Goal: Information Seeking & Learning: Learn about a topic

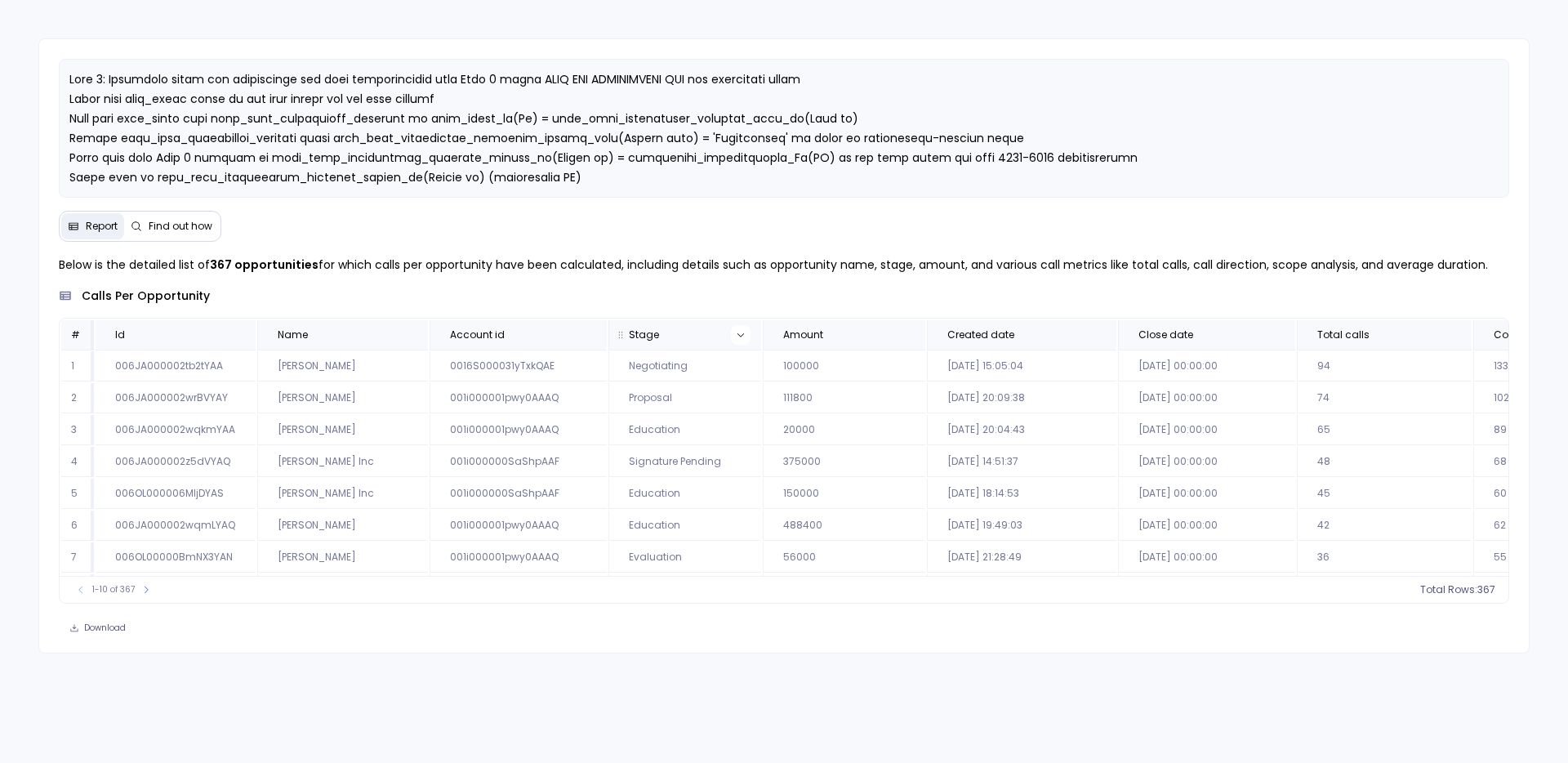
click at [736, 334] on icon at bounding box center [740, 335] width 10 height 10
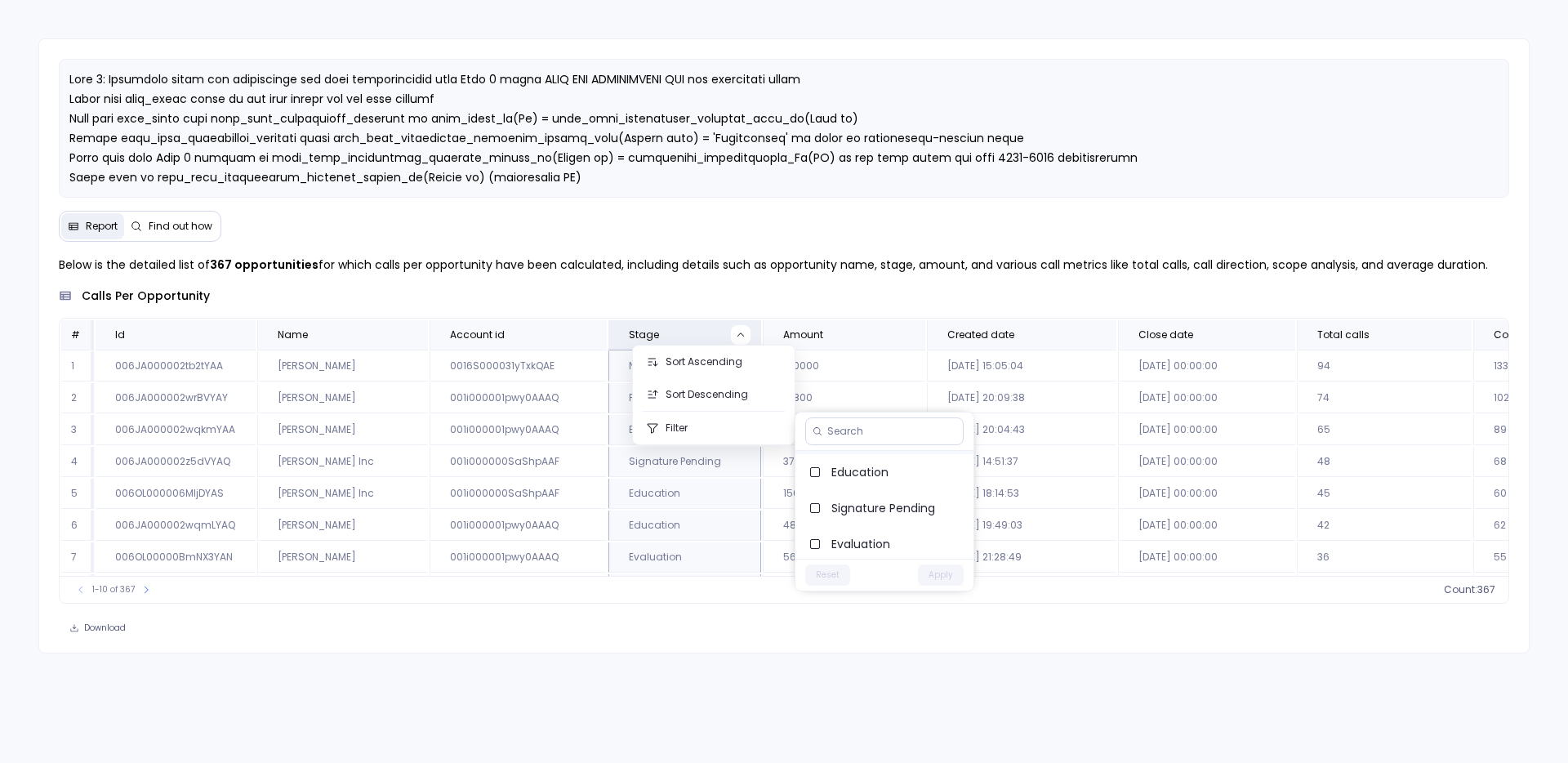
scroll to position [72, 0]
click at [862, 426] on input at bounding box center [891, 431] width 129 height 13
type input "SQL"
click at [847, 470] on span "SQL" at bounding box center [895, 469] width 129 height 16
click at [954, 499] on button "Apply" at bounding box center [940, 503] width 45 height 21
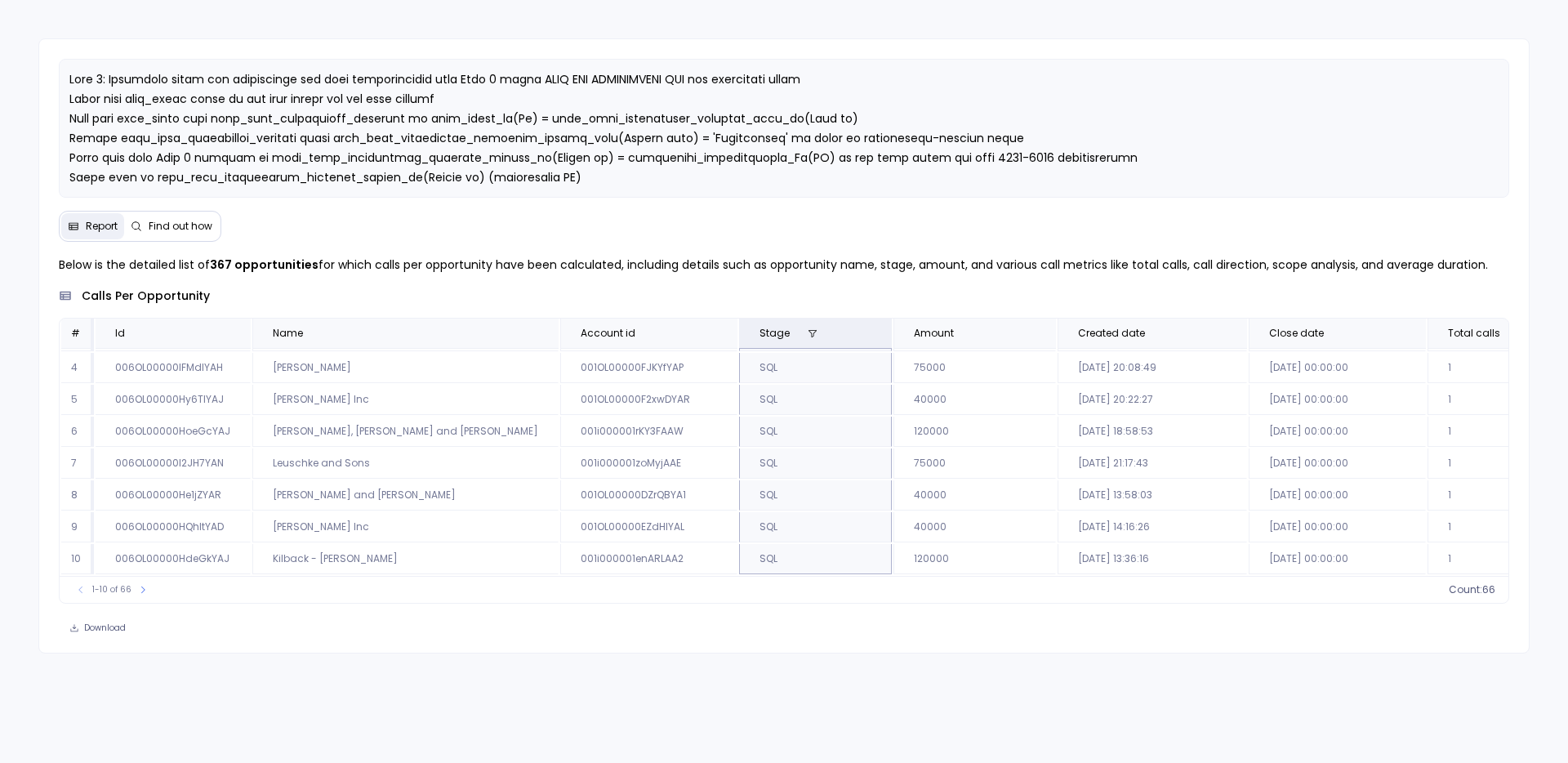
scroll to position [0, 0]
click at [803, 333] on button at bounding box center [813, 335] width 20 height 20
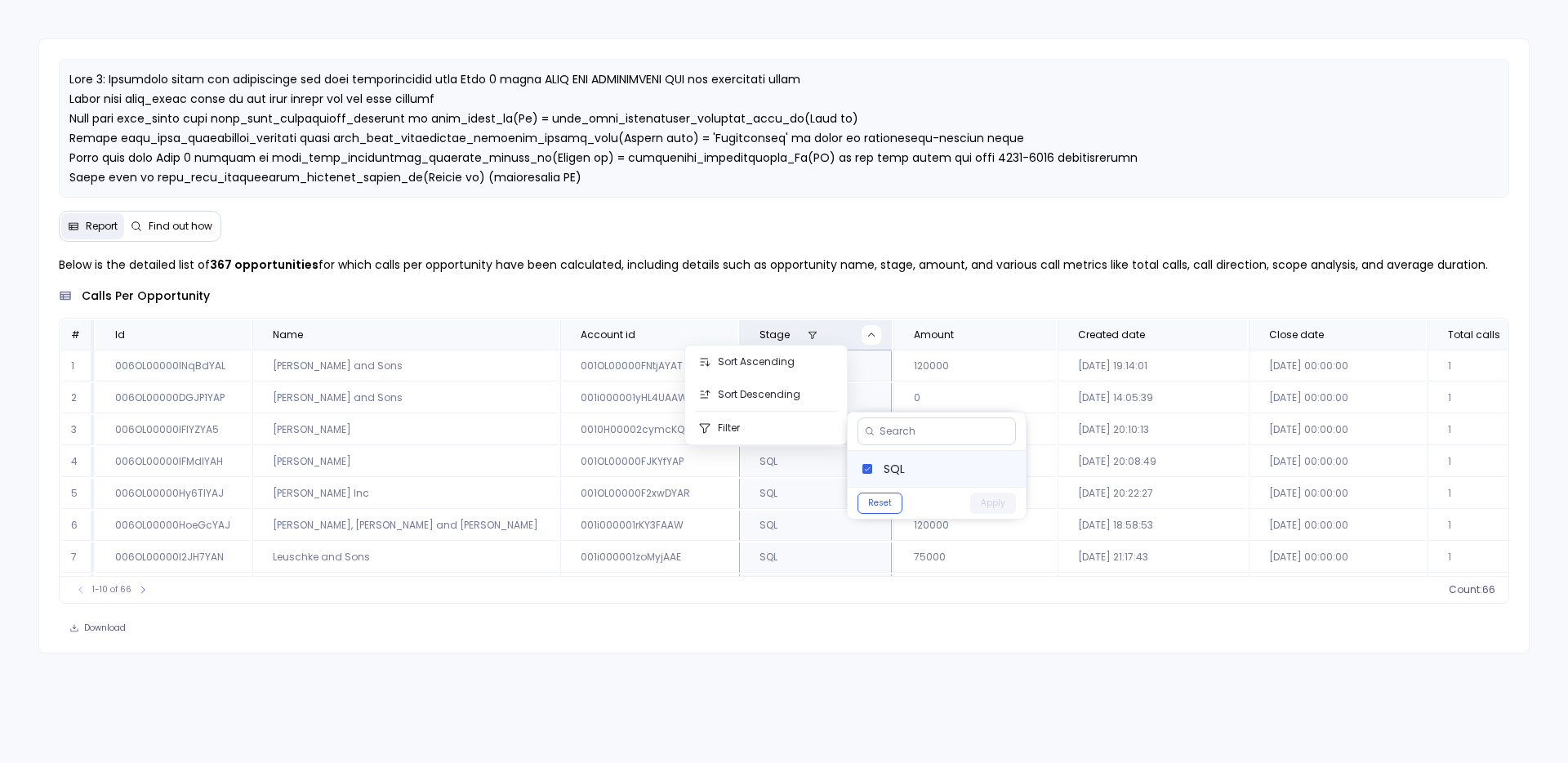
click at [880, 465] on label "SQL" at bounding box center [937, 469] width 178 height 36
click at [996, 508] on button "Apply" at bounding box center [993, 503] width 45 height 21
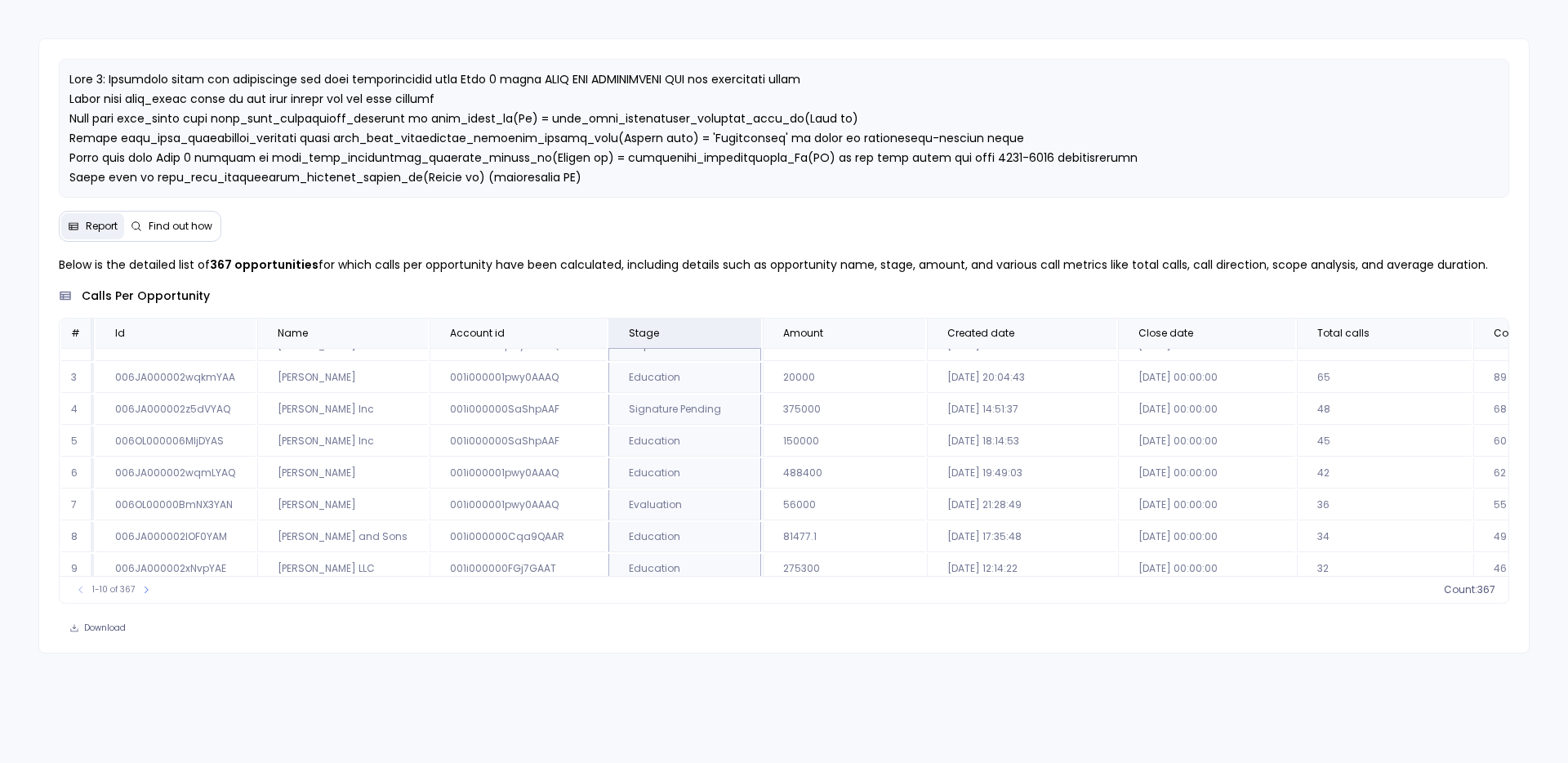
scroll to position [98, 0]
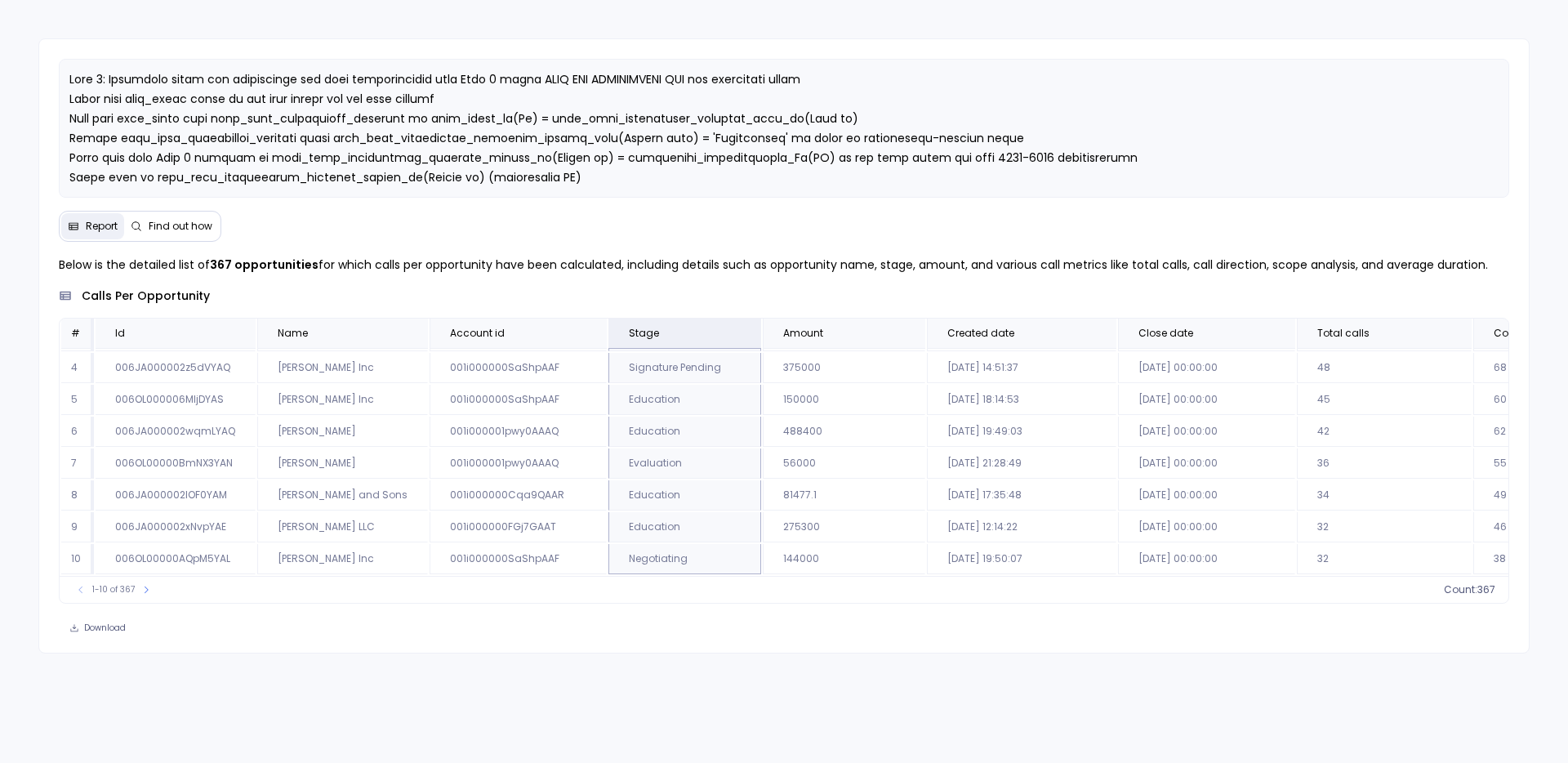
click at [140, 598] on div "1-10 of 367 count : 367" at bounding box center [784, 589] width 1449 height 27
click at [140, 598] on div "1-10 of 367 Total Rows: 367" at bounding box center [784, 589] width 1449 height 27
click at [140, 594] on button at bounding box center [146, 590] width 16 height 16
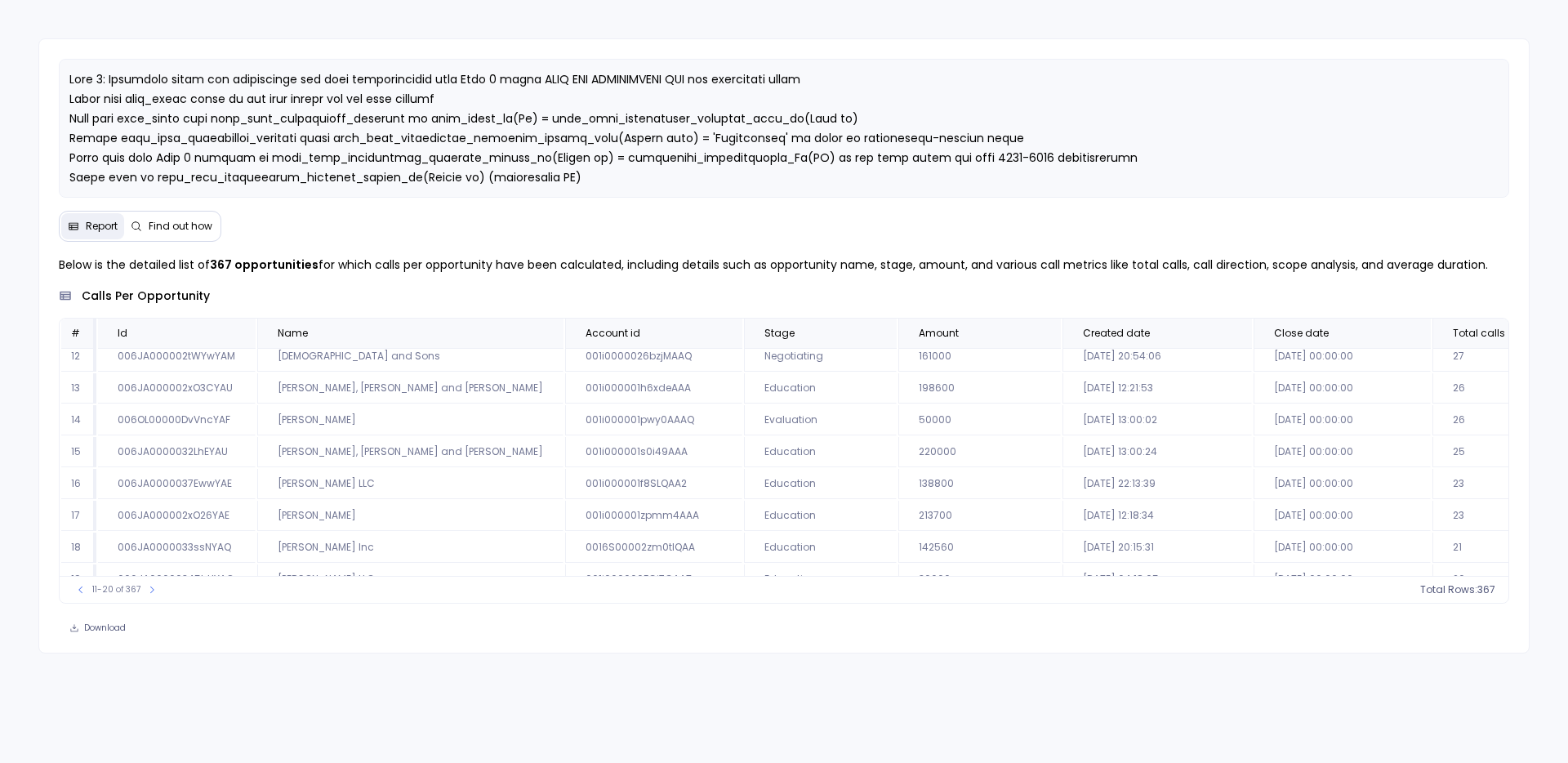
scroll to position [0, 0]
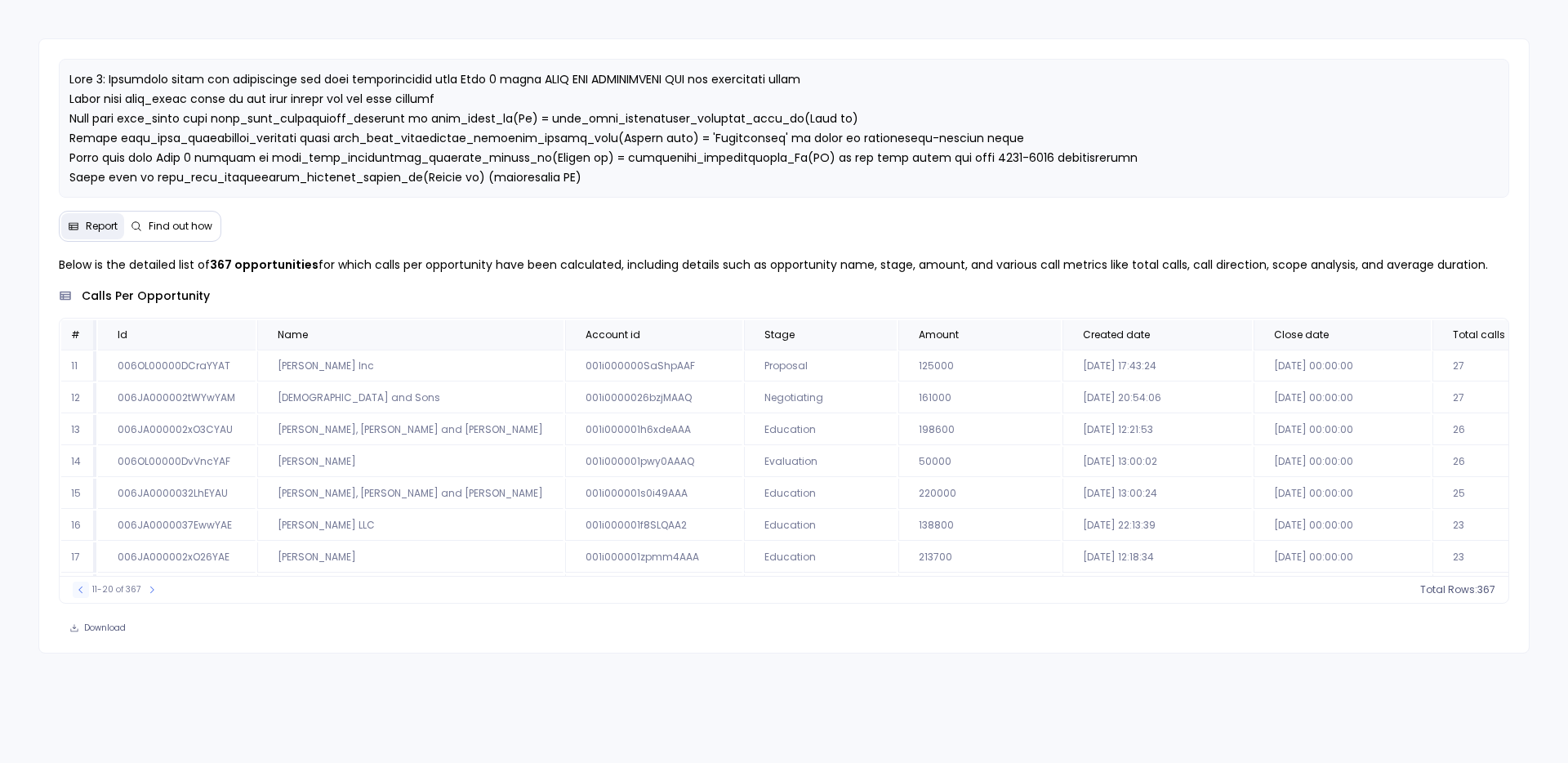
click at [78, 585] on icon at bounding box center [80, 589] width 10 height 10
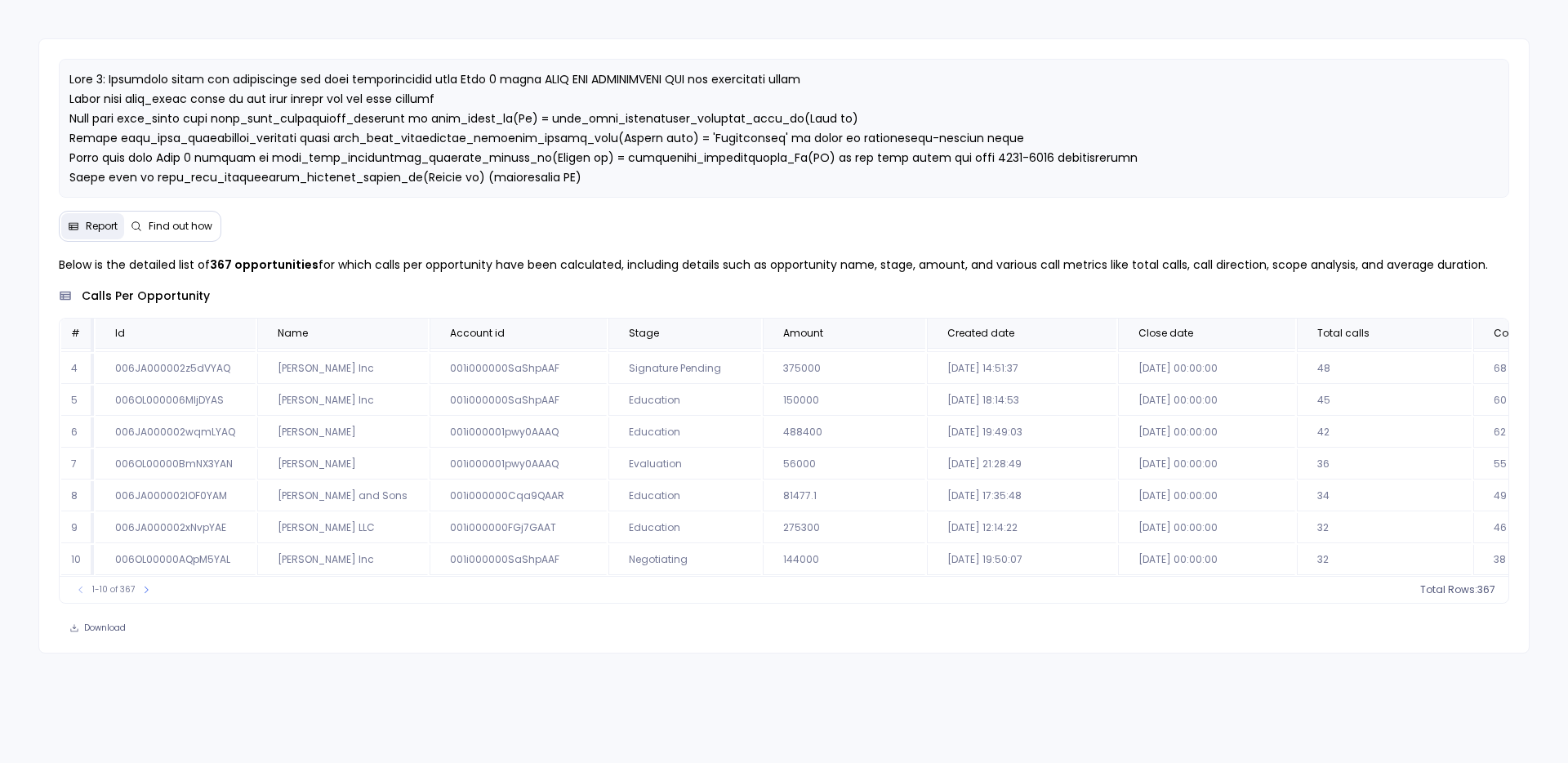
scroll to position [98, 0]
click at [694, 343] on th "Stage" at bounding box center [684, 333] width 153 height 29
click at [730, 341] on button at bounding box center [740, 334] width 20 height 20
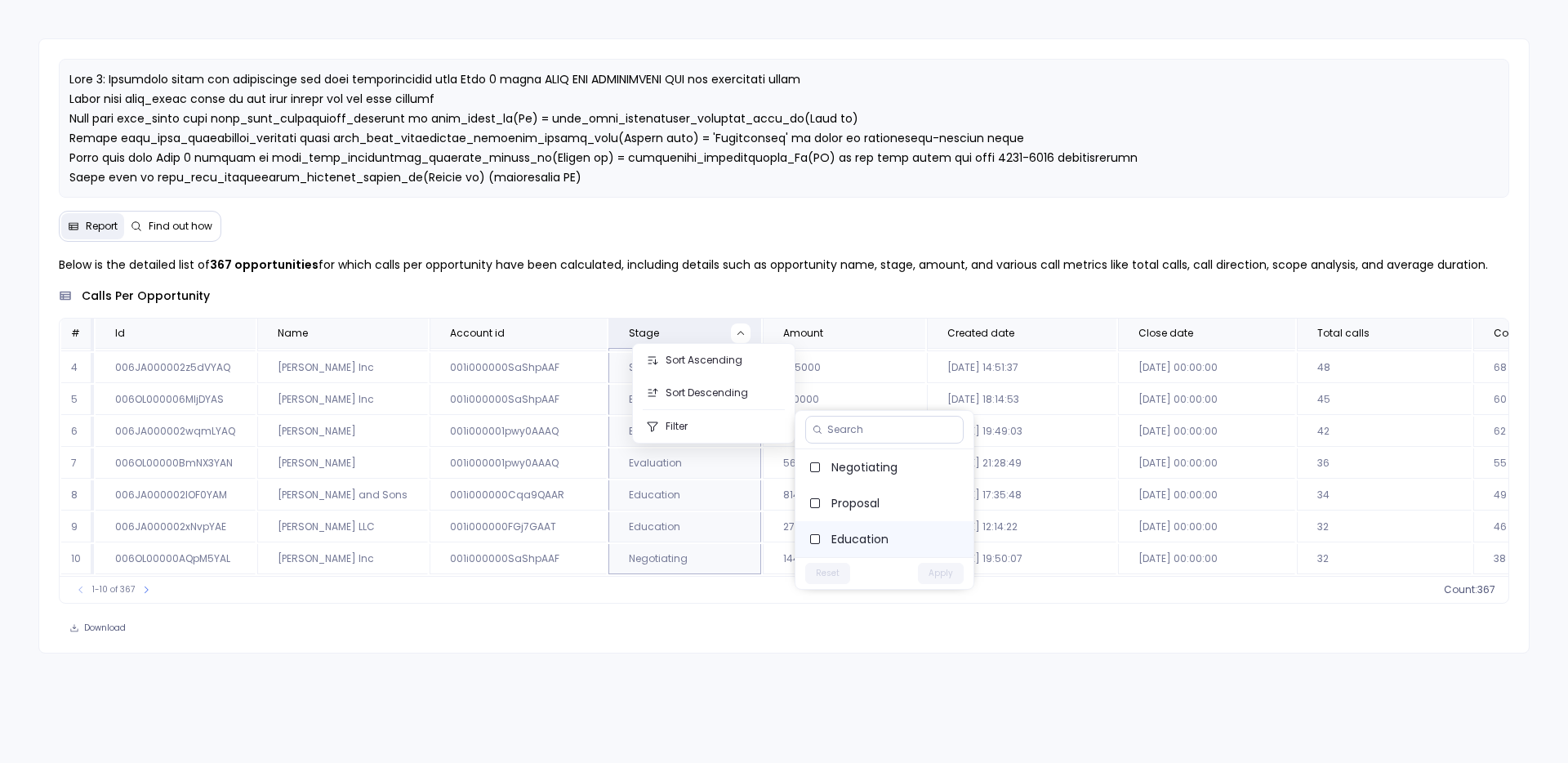
click at [868, 543] on span "Education" at bounding box center [895, 539] width 129 height 16
click at [939, 569] on button "Apply" at bounding box center [940, 574] width 45 height 21
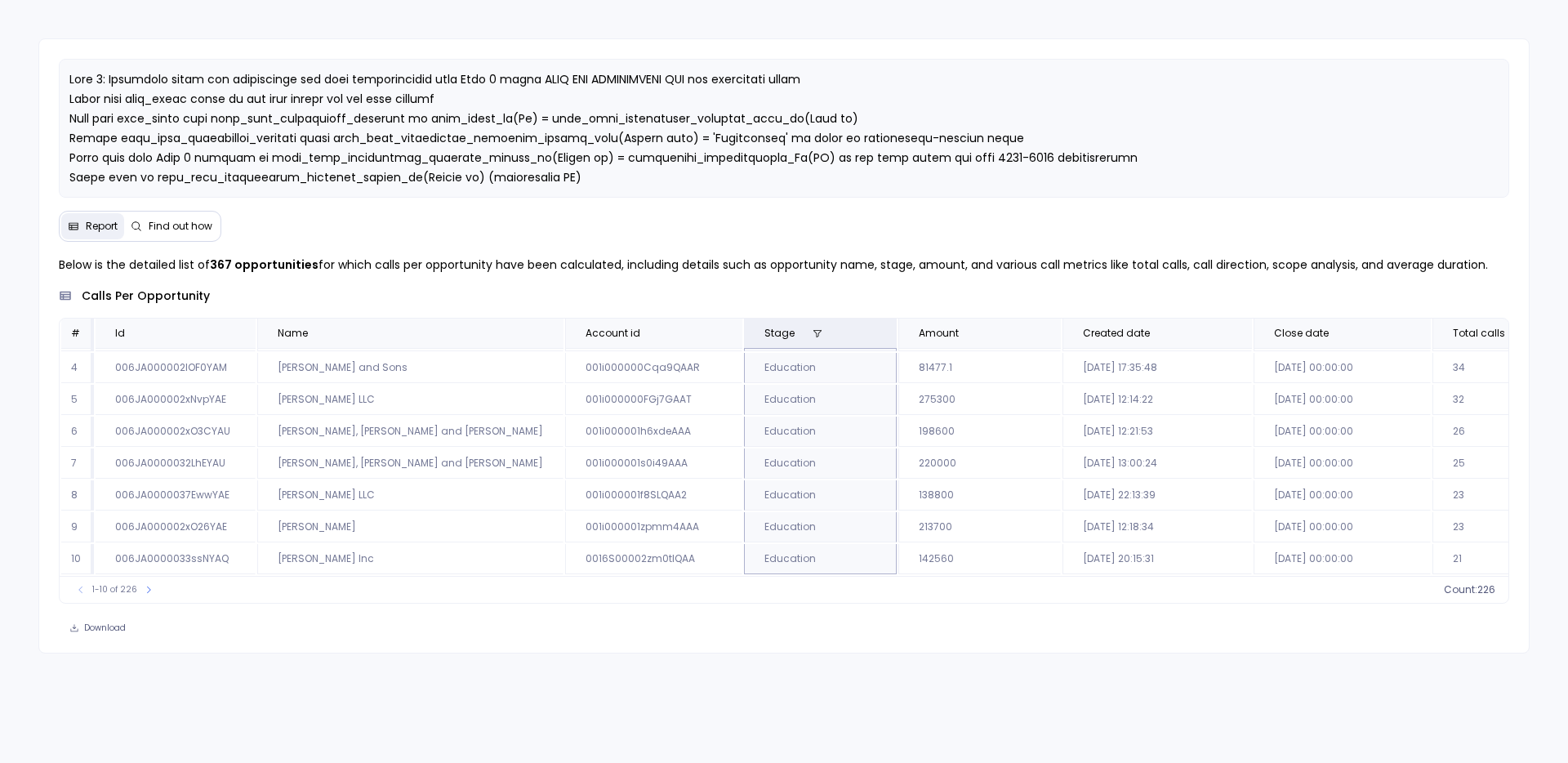
scroll to position [0, 0]
click at [866, 340] on button at bounding box center [876, 335] width 20 height 20
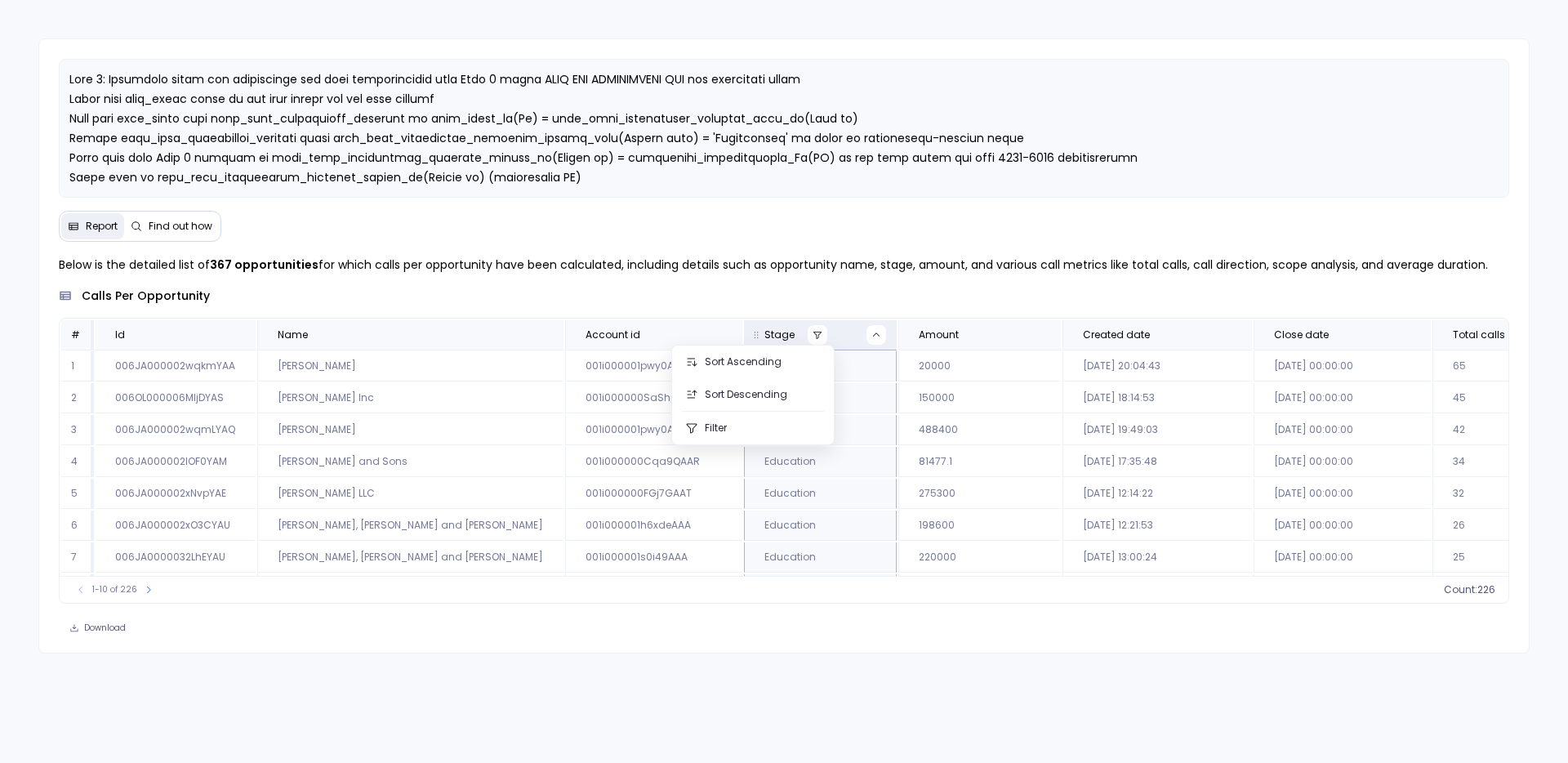
click at [813, 337] on icon at bounding box center [817, 335] width 10 height 10
click at [941, 482] on label "Education" at bounding box center [924, 469] width 178 height 36
click at [981, 509] on button "Apply" at bounding box center [979, 503] width 45 height 21
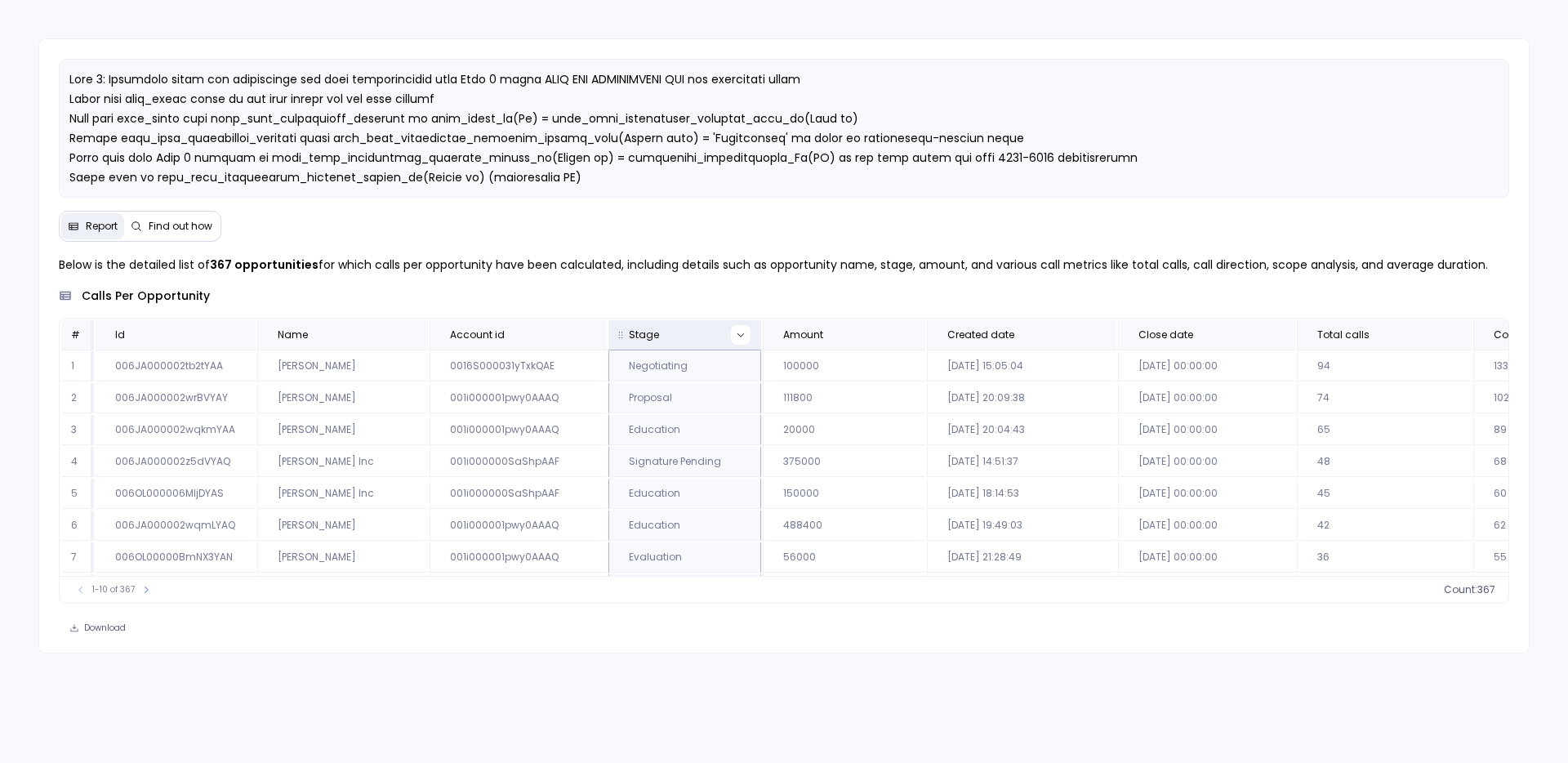
click at [730, 341] on button at bounding box center [740, 335] width 20 height 20
click at [858, 539] on span "Education" at bounding box center [895, 541] width 129 height 16
click at [937, 572] on button "Apply" at bounding box center [940, 576] width 45 height 21
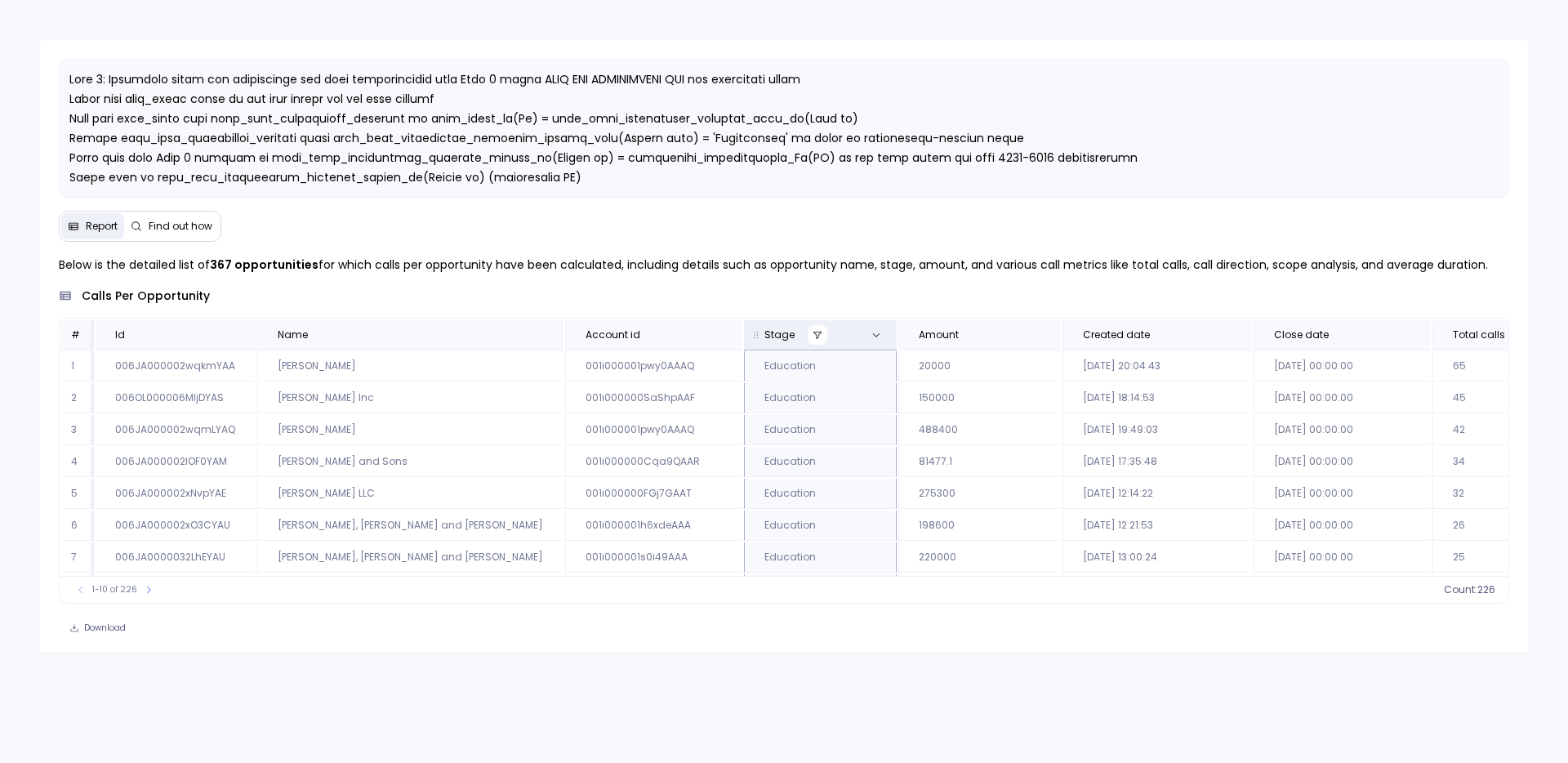
click at [807, 328] on button at bounding box center [817, 335] width 20 height 20
click at [889, 469] on span "Education" at bounding box center [935, 469] width 129 height 16
click at [979, 502] on button "Apply" at bounding box center [979, 503] width 45 height 21
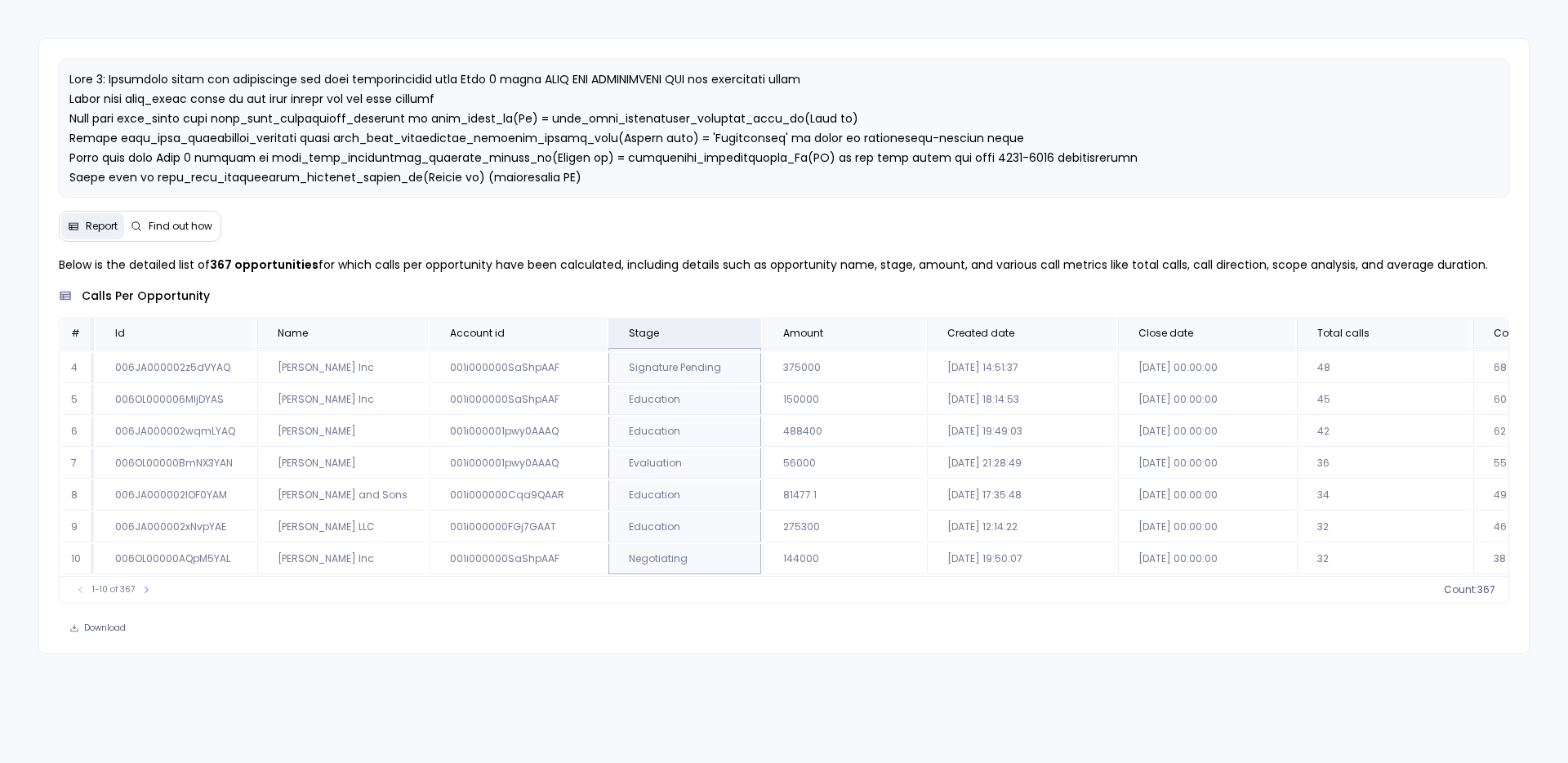
scroll to position [97, 0]
click at [738, 334] on icon at bounding box center [740, 334] width 6 height 4
click at [879, 538] on span "Education" at bounding box center [895, 539] width 129 height 16
click at [944, 571] on button "Apply" at bounding box center [940, 574] width 45 height 21
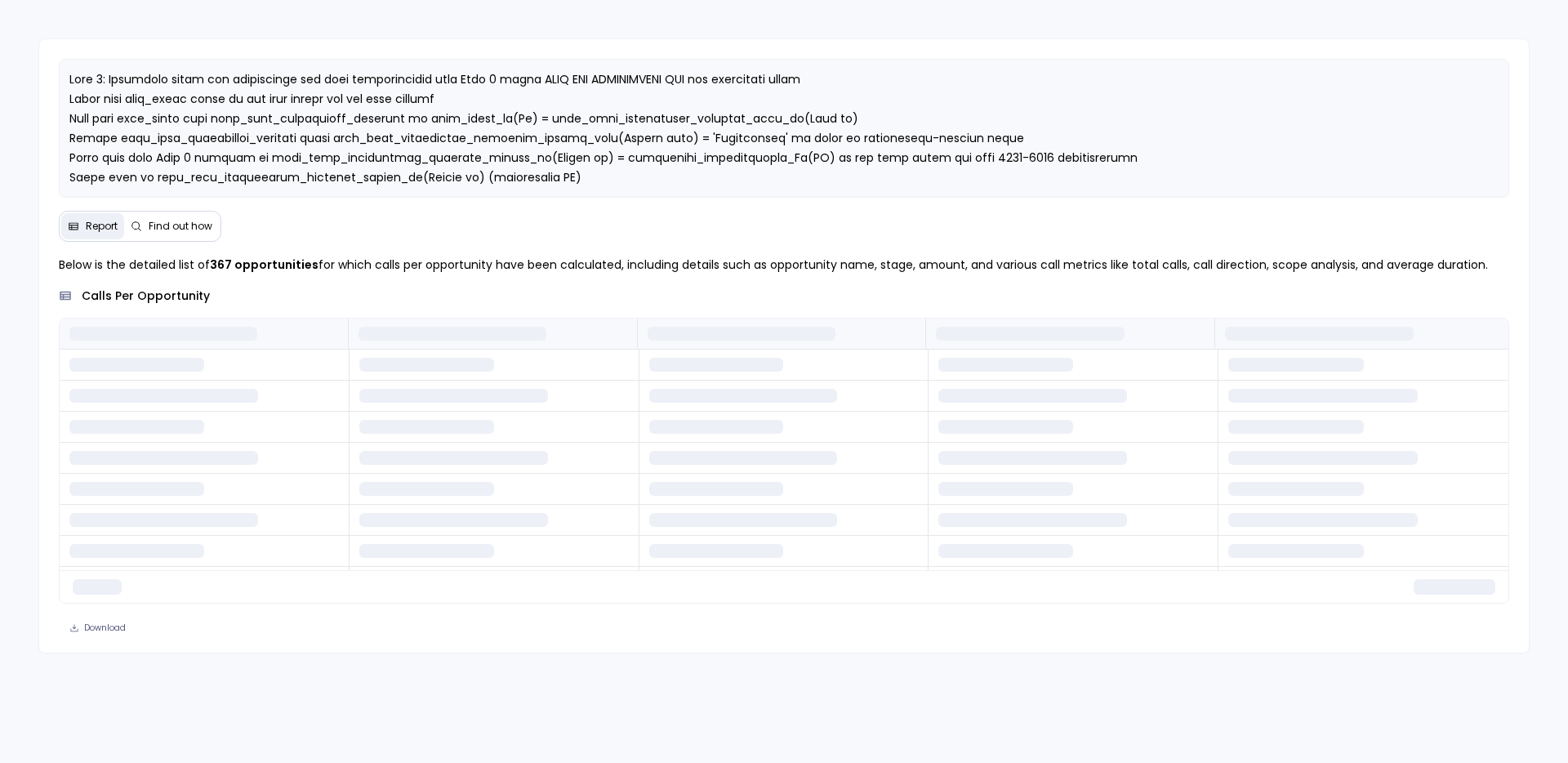
scroll to position [0, 0]
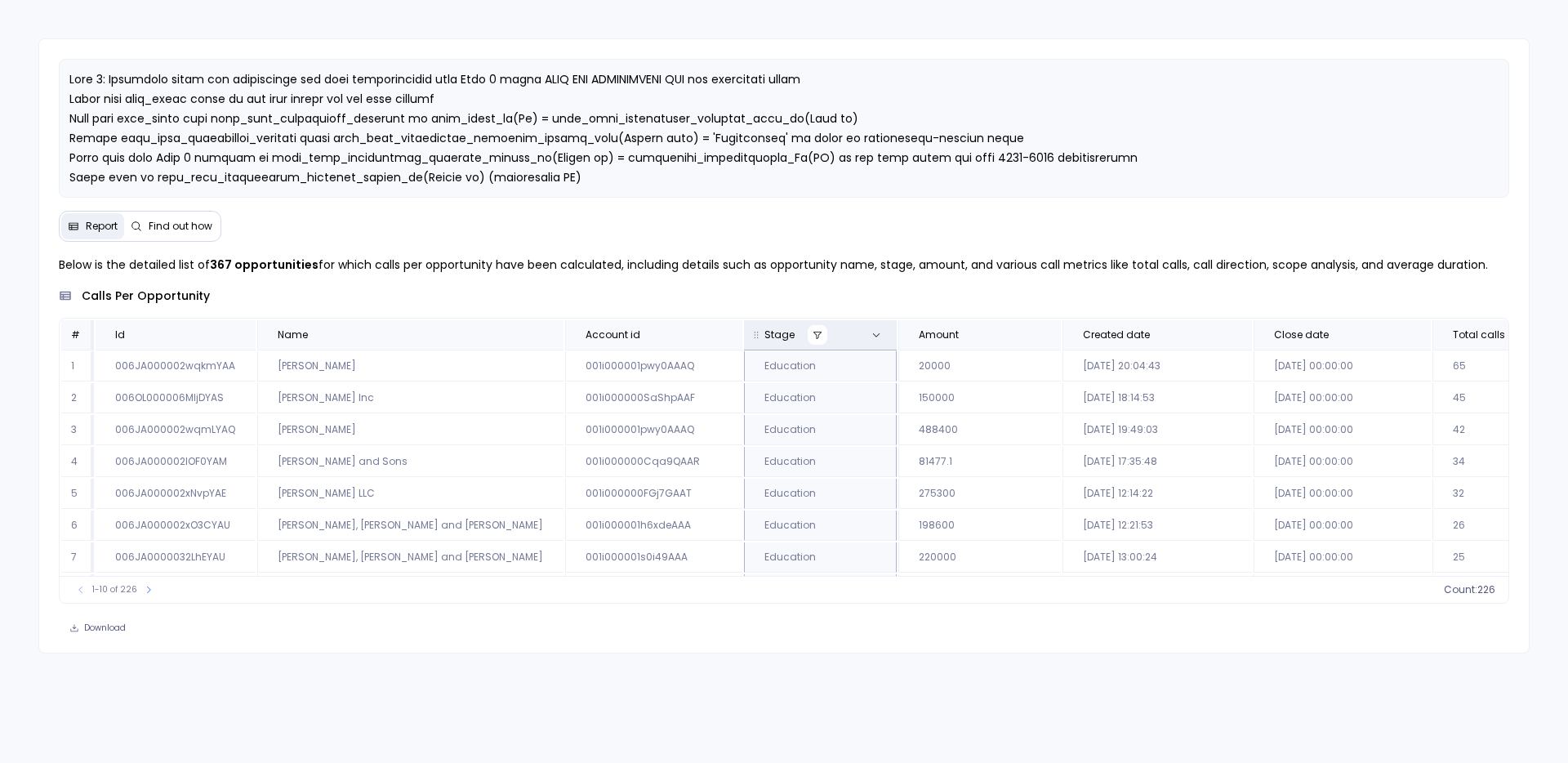
click at [807, 336] on button at bounding box center [817, 335] width 20 height 20
click at [898, 472] on td "81477.1" at bounding box center [979, 462] width 162 height 30
click at [813, 334] on icon at bounding box center [817, 335] width 10 height 10
click at [881, 465] on span "Education" at bounding box center [935, 469] width 129 height 16
click at [977, 498] on button "Apply" at bounding box center [979, 503] width 45 height 21
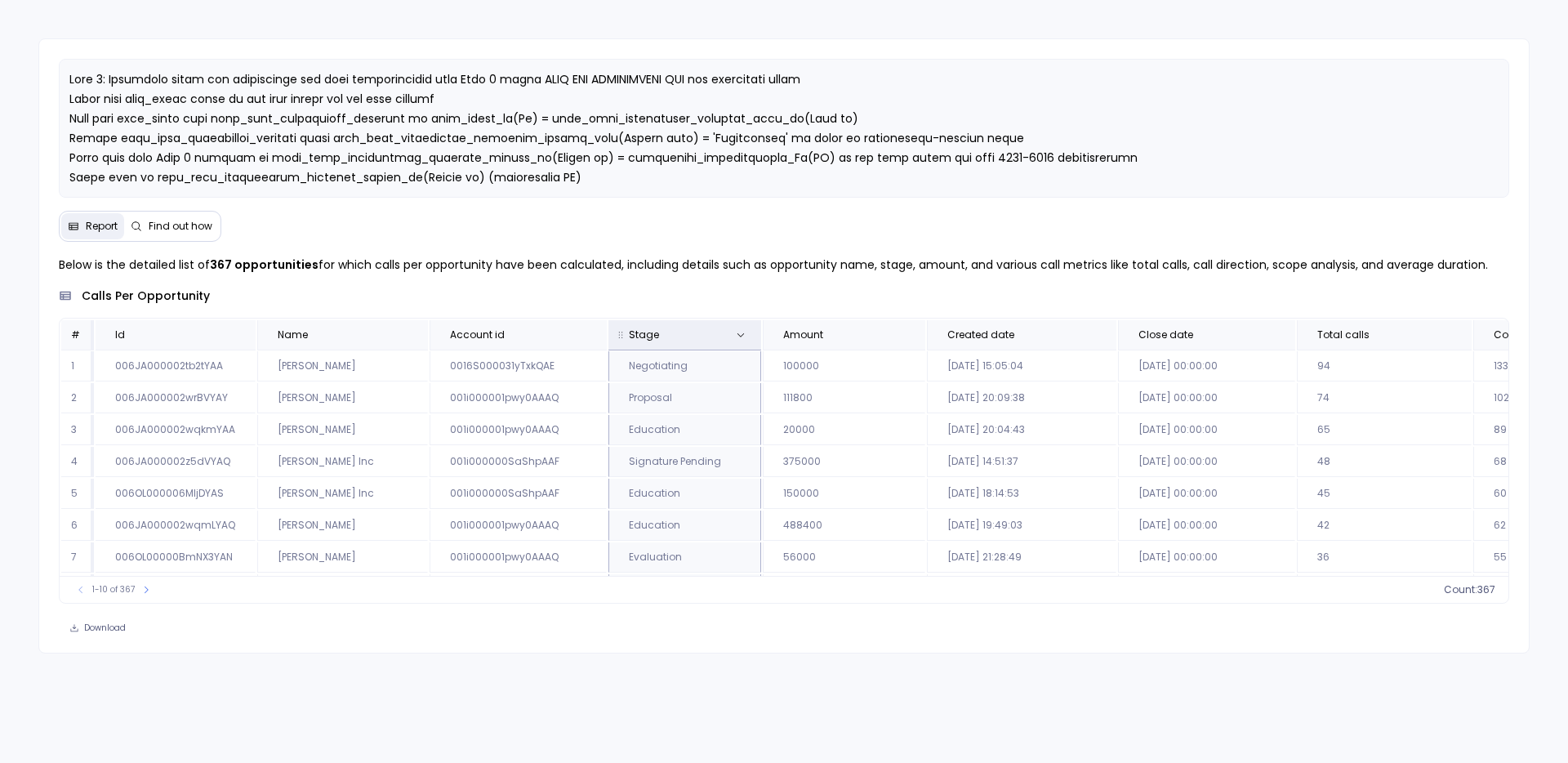
click at [682, 343] on th "Stage" at bounding box center [684, 335] width 153 height 29
click at [722, 342] on th "Stage" at bounding box center [684, 335] width 153 height 29
click at [730, 341] on button at bounding box center [740, 335] width 20 height 20
click at [640, 203] on div "Report Find out how Below is the detailed list of 367 opportunities for which c…" at bounding box center [784, 345] width 1491 height 615
click at [730, 340] on button at bounding box center [740, 335] width 20 height 20
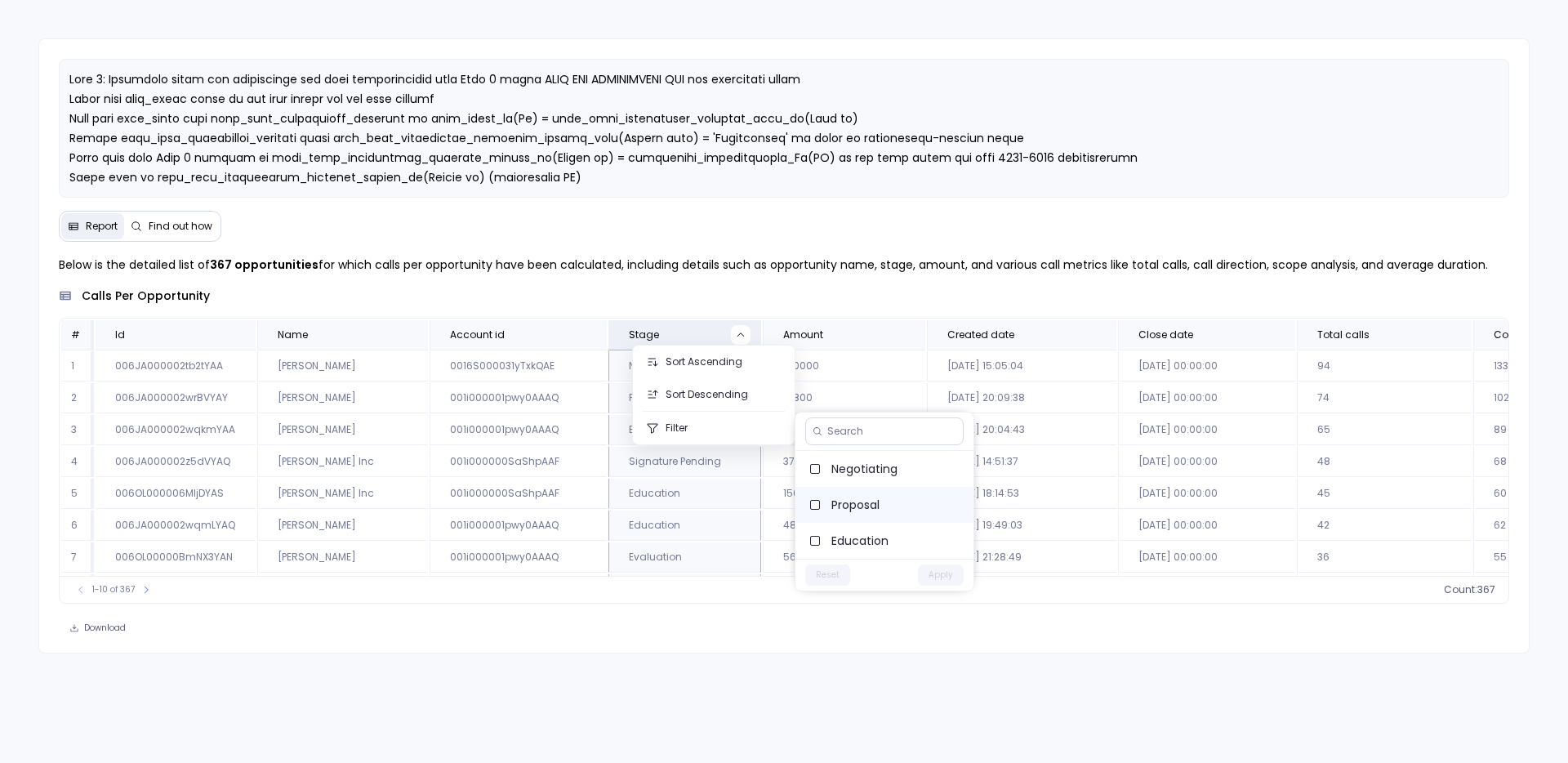
click at [879, 507] on span "Proposal" at bounding box center [895, 505] width 129 height 16
click at [961, 579] on button "Apply" at bounding box center [940, 576] width 45 height 21
